Goal: Navigation & Orientation: Find specific page/section

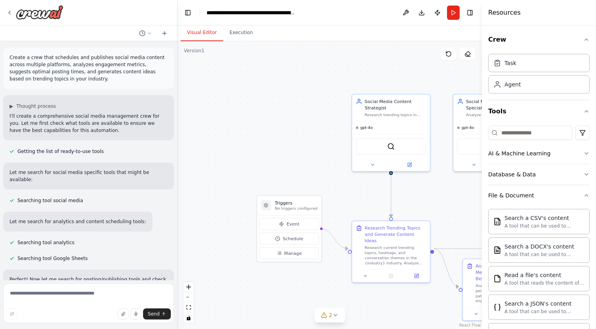
scroll to position [208, 0]
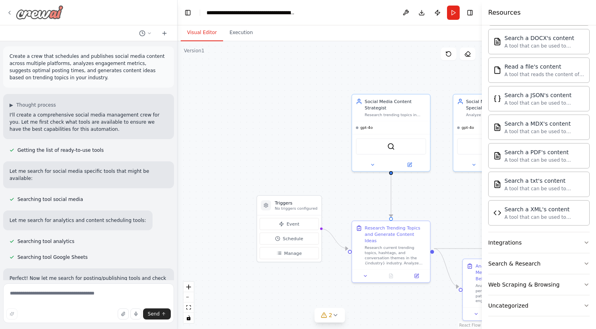
click at [13, 14] on div at bounding box center [34, 12] width 57 height 14
click at [7, 10] on icon at bounding box center [9, 13] width 6 height 6
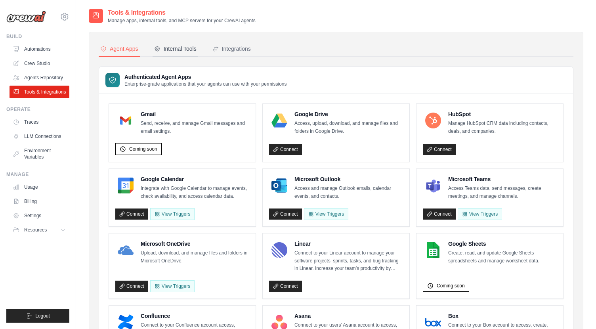
click at [175, 46] on div "Internal Tools" at bounding box center [175, 49] width 42 height 8
click at [179, 49] on div "Internal Tools" at bounding box center [175, 49] width 42 height 8
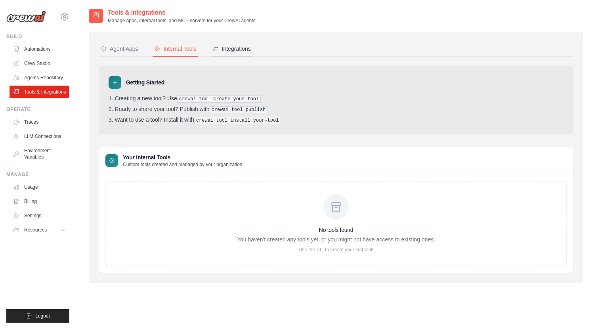
click at [232, 49] on div "Integrations" at bounding box center [231, 49] width 38 height 8
